Goal: Task Accomplishment & Management: Manage account settings

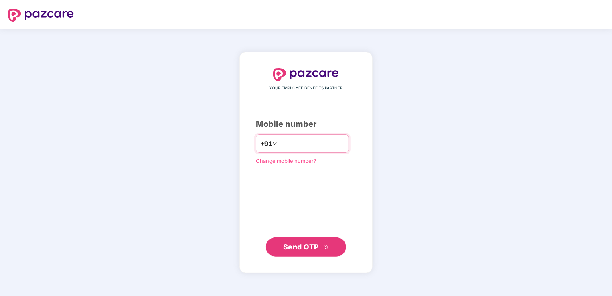
type input "**********"
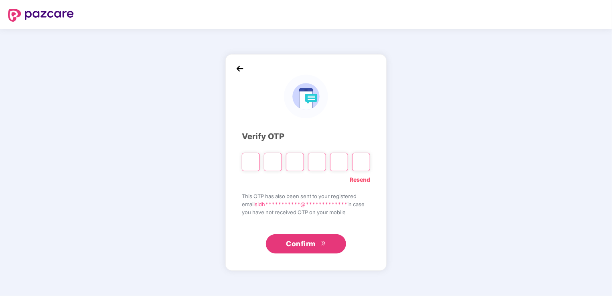
type input "*"
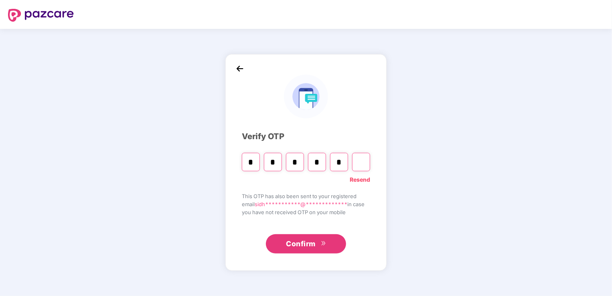
type input "*"
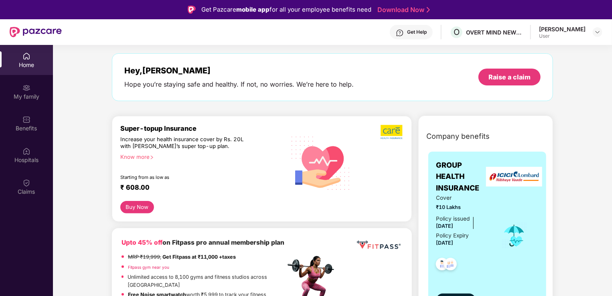
scroll to position [30, 0]
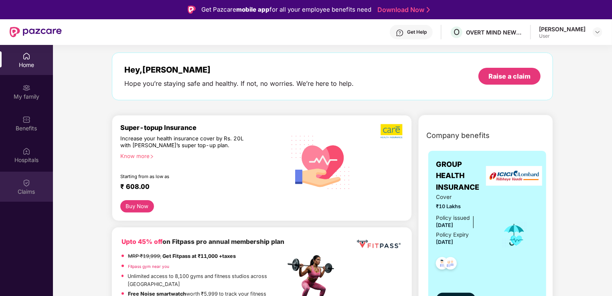
click at [30, 193] on div "Claims" at bounding box center [26, 192] width 53 height 8
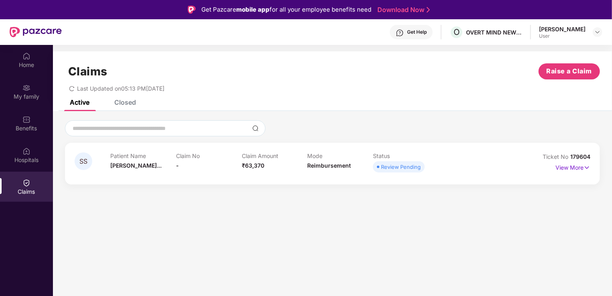
click at [85, 162] on span "SS" at bounding box center [83, 161] width 8 height 7
click at [570, 165] on p "View More" at bounding box center [572, 166] width 35 height 11
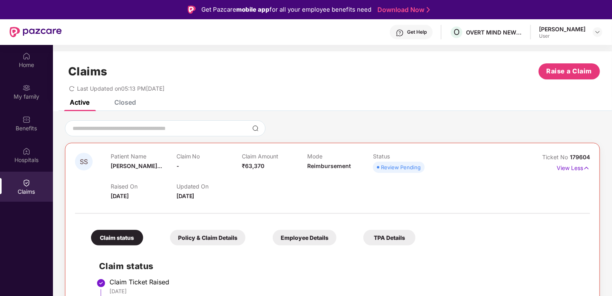
click at [127, 96] on div "Claims Raise a Claim Last Updated on 05:13 PM[DATE]" at bounding box center [332, 75] width 559 height 48
click at [125, 103] on div "Closed" at bounding box center [125, 102] width 22 height 8
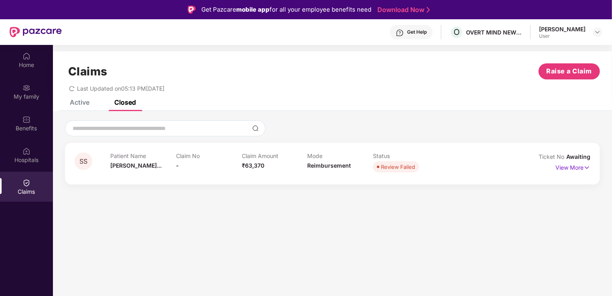
click at [81, 100] on div "Active" at bounding box center [80, 102] width 20 height 8
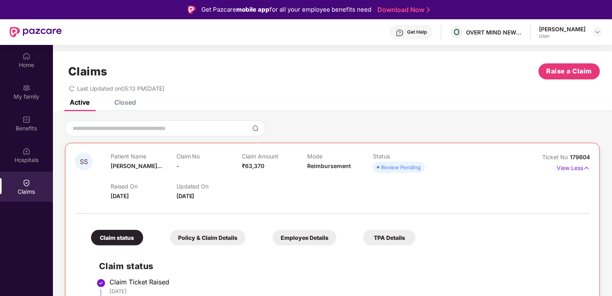
scroll to position [50, 0]
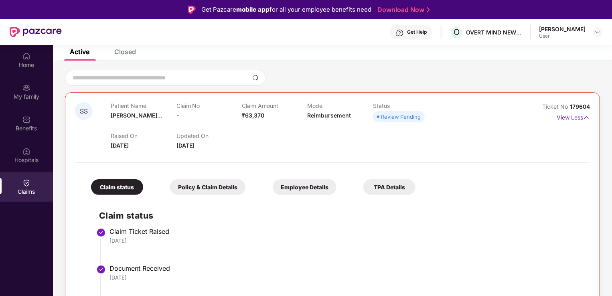
click at [215, 190] on div "Policy & Claim Details" at bounding box center [207, 187] width 75 height 16
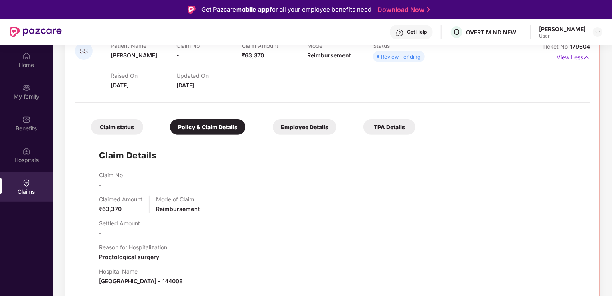
scroll to position [110, 0]
click at [306, 126] on div "Employee Details" at bounding box center [304, 128] width 64 height 16
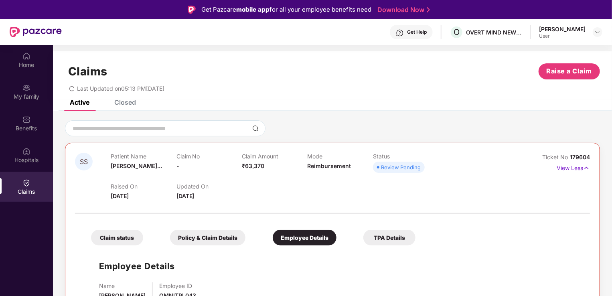
scroll to position [45, 0]
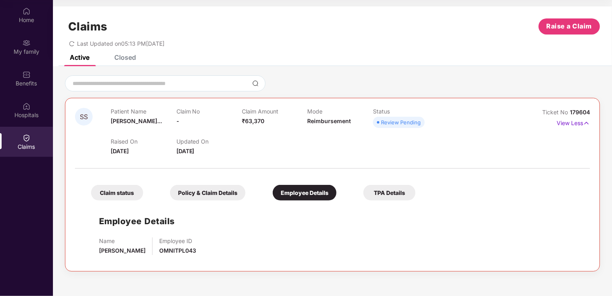
click at [386, 190] on div "TPA Details" at bounding box center [389, 193] width 52 height 16
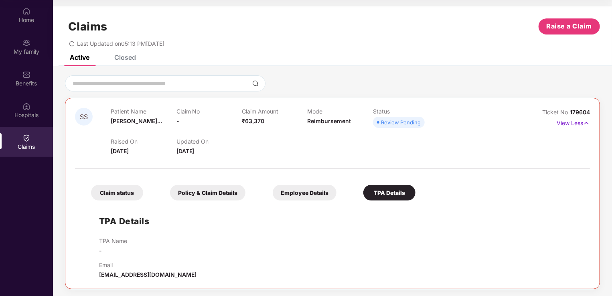
click at [119, 192] on div "Claim status" at bounding box center [117, 193] width 52 height 16
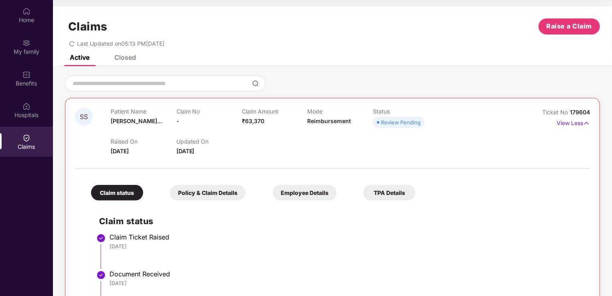
scroll to position [50, 0]
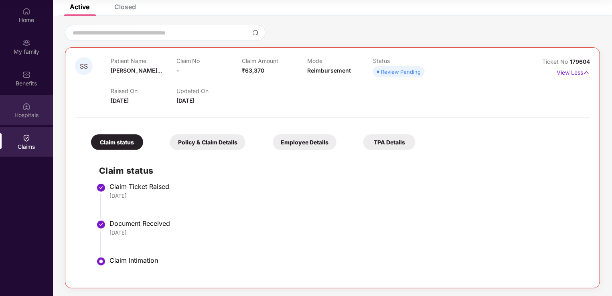
click at [25, 109] on img at bounding box center [26, 106] width 8 height 8
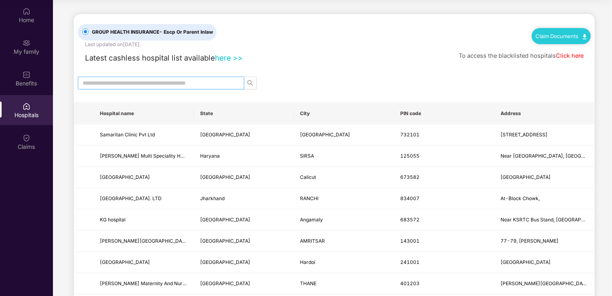
click at [163, 86] on input "text" at bounding box center [158, 83] width 150 height 9
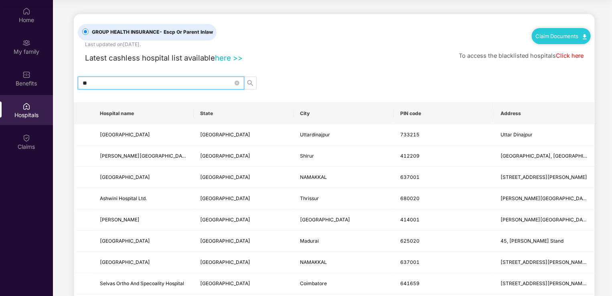
type input "*"
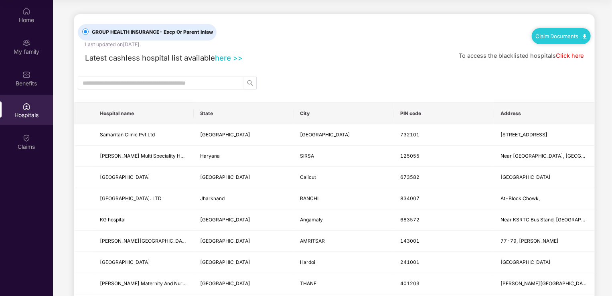
click at [566, 57] on link "Click here" at bounding box center [569, 55] width 28 height 7
click at [25, 29] on div "Home" at bounding box center [26, 15] width 53 height 30
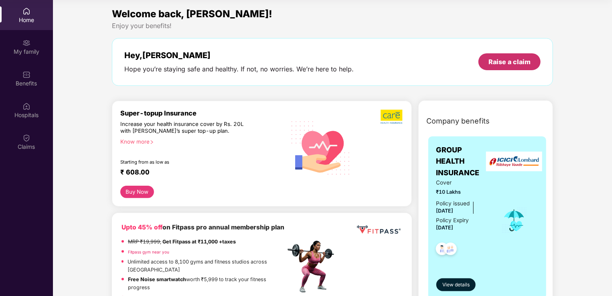
click at [508, 62] on div "Raise a claim" at bounding box center [509, 61] width 42 height 9
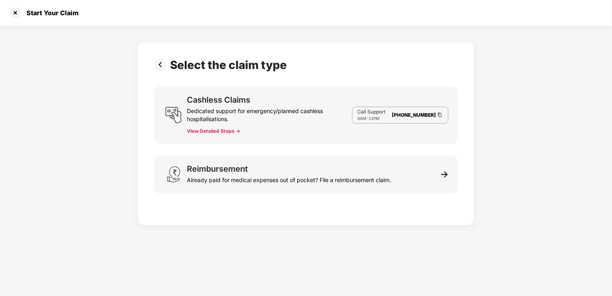
scroll to position [19, 0]
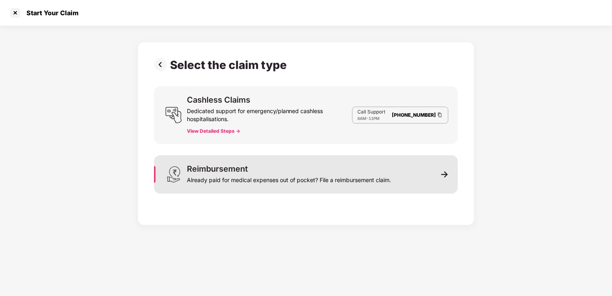
click at [343, 175] on div "Already paid for medical expenses out of pocket? File a reimbursement claim." at bounding box center [289, 178] width 204 height 11
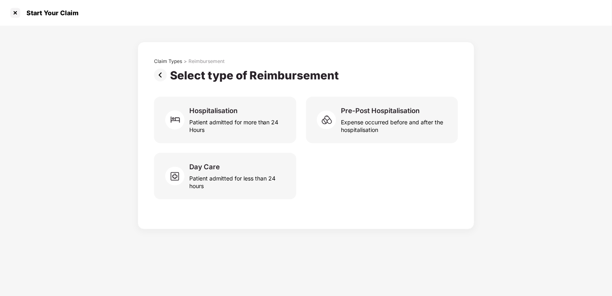
click at [160, 75] on img at bounding box center [162, 75] width 16 height 13
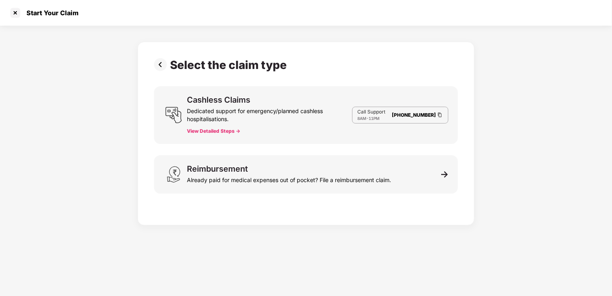
click at [163, 68] on img at bounding box center [162, 64] width 16 height 13
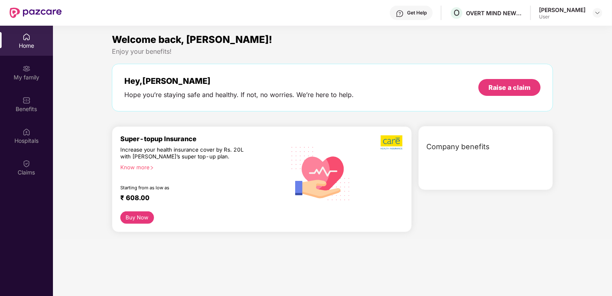
scroll to position [45, 0]
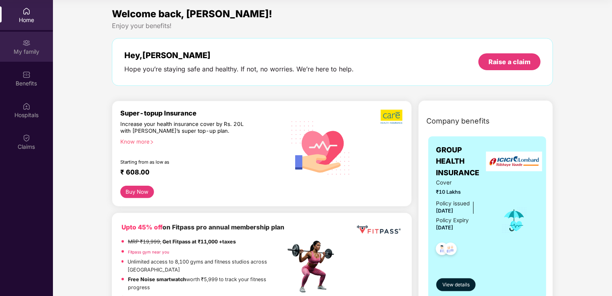
click at [33, 39] on div "My family" at bounding box center [26, 47] width 53 height 30
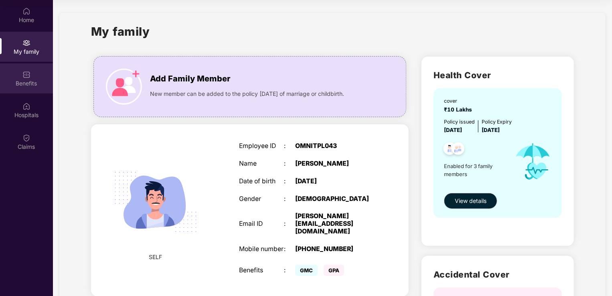
click at [36, 85] on div "Benefits" at bounding box center [26, 83] width 53 height 8
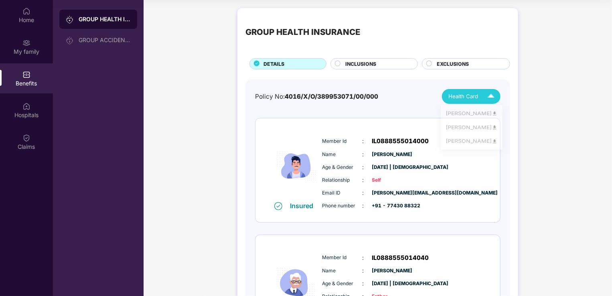
click at [485, 97] on img at bounding box center [491, 96] width 14 height 14
click at [224, 128] on div "GROUP HEALTH INSURANCE DETAILS INCLUSIONS EXCLUSIONS Policy No: 4016/X/O/389953…" at bounding box center [377, 254] width 468 height 501
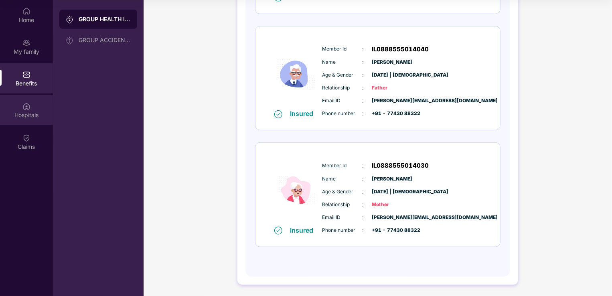
click at [30, 118] on div "Hospitals" at bounding box center [26, 115] width 53 height 8
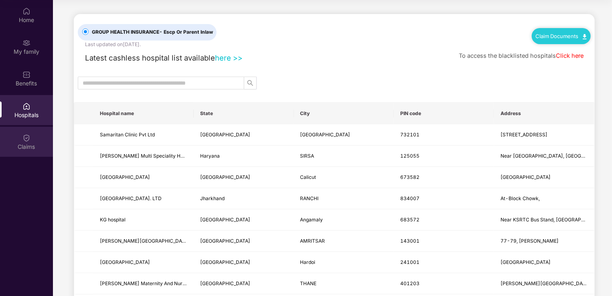
click at [30, 132] on div "Claims" at bounding box center [26, 142] width 53 height 30
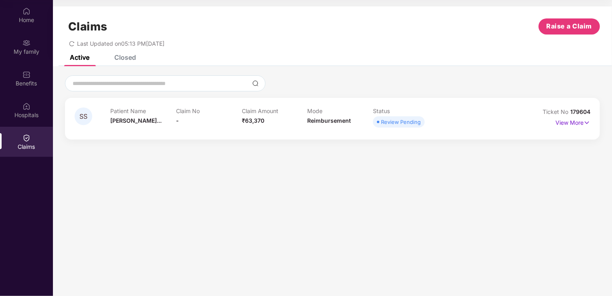
click at [85, 115] on span "SS" at bounding box center [83, 116] width 8 height 7
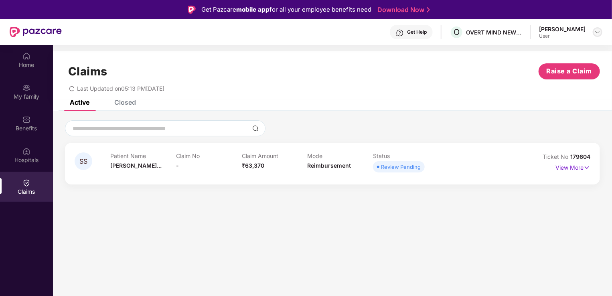
click at [594, 34] on img at bounding box center [597, 32] width 6 height 6
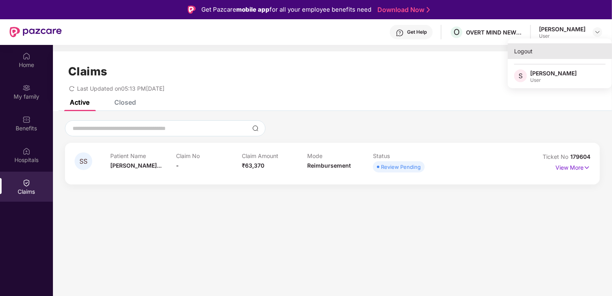
click at [526, 50] on div "Logout" at bounding box center [559, 51] width 104 height 16
